Goal: Navigation & Orientation: Find specific page/section

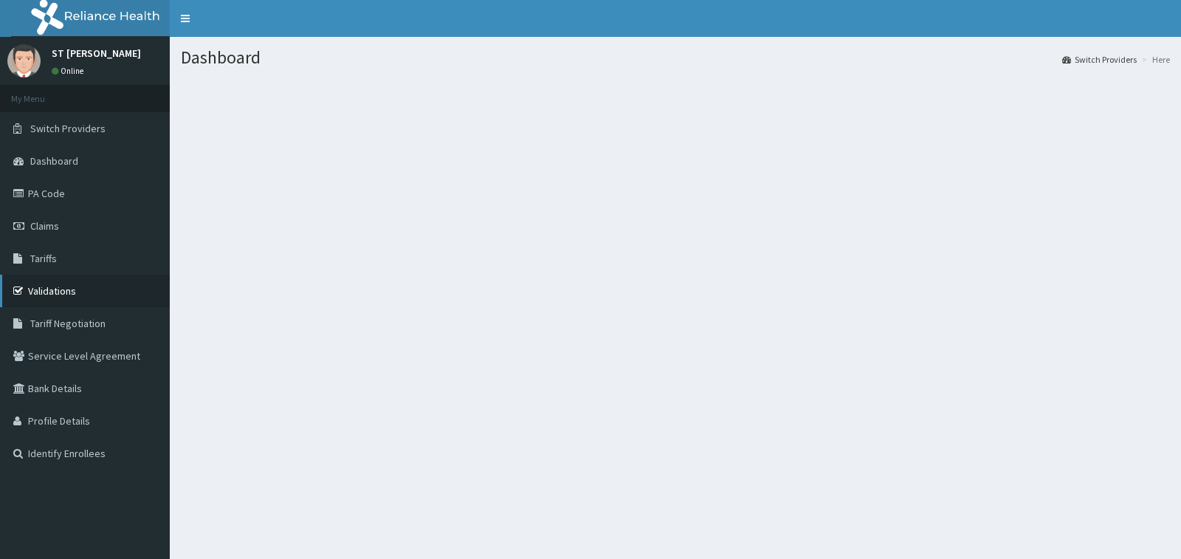
click at [42, 293] on link "Validations" at bounding box center [85, 291] width 170 height 32
click at [61, 131] on span "Switch Providers" at bounding box center [67, 128] width 75 height 13
click at [78, 126] on span "Switch Providers" at bounding box center [67, 128] width 75 height 13
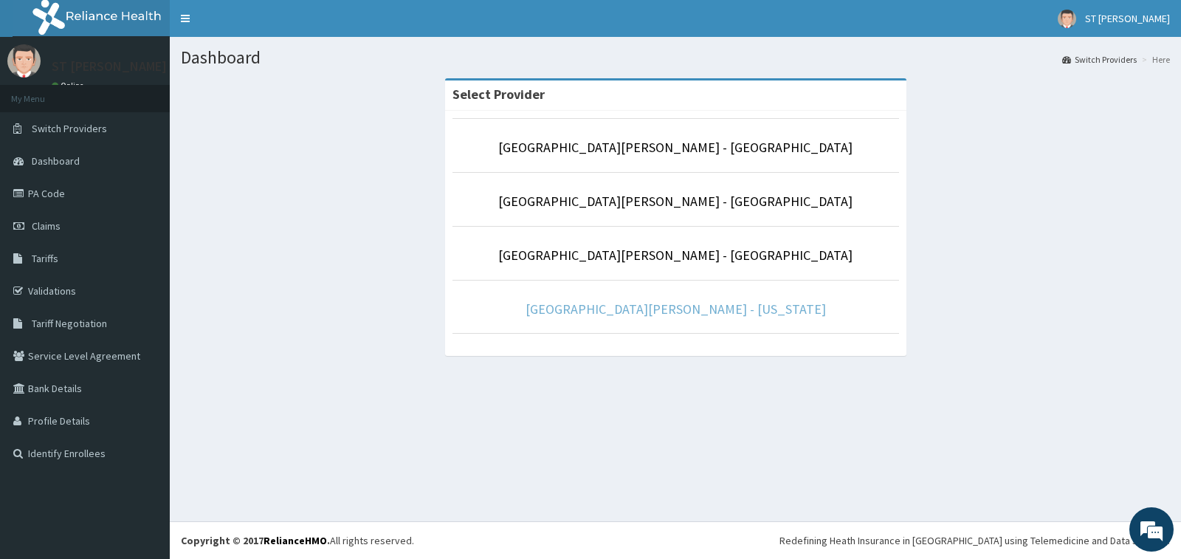
click at [650, 311] on link "[GEOGRAPHIC_DATA][PERSON_NAME] - [US_STATE]" at bounding box center [676, 308] width 300 height 17
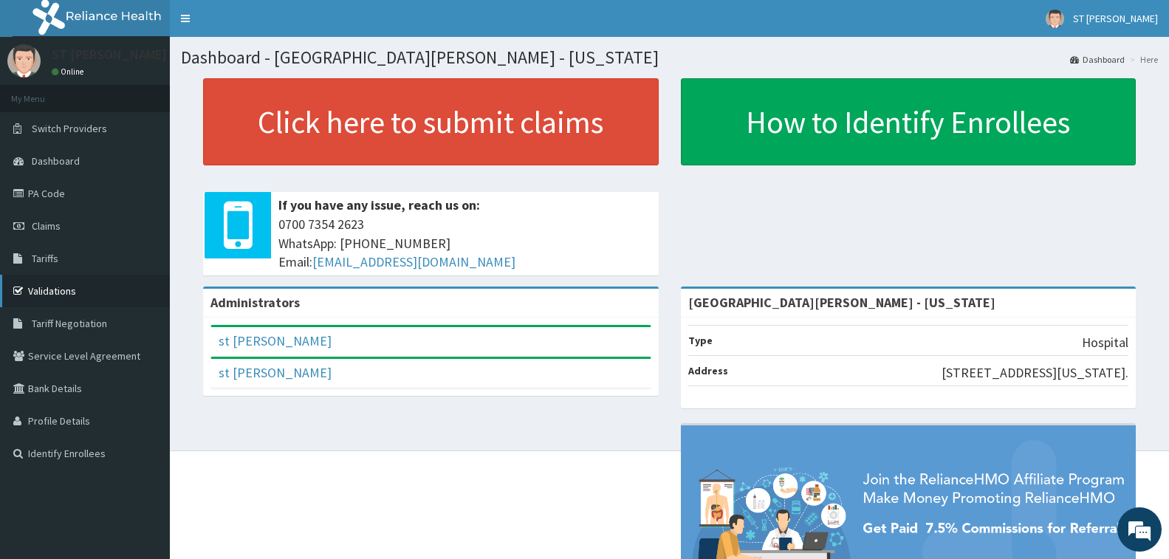
click at [64, 291] on link "Validations" at bounding box center [85, 291] width 170 height 32
